Goal: Task Accomplishment & Management: Manage account settings

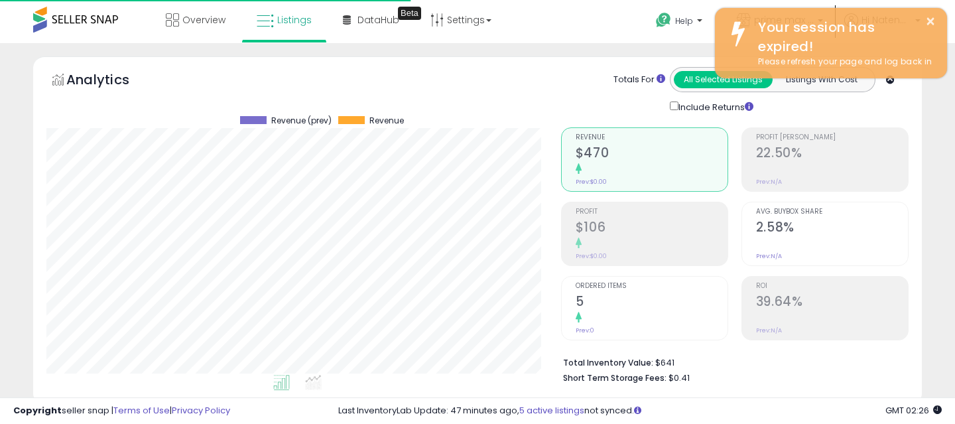
select select "**"
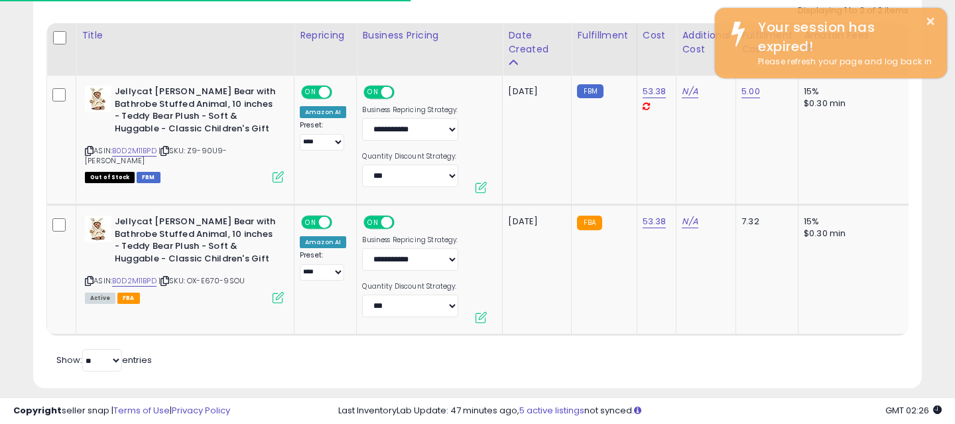
scroll to position [272, 515]
